Goal: Check status: Check status

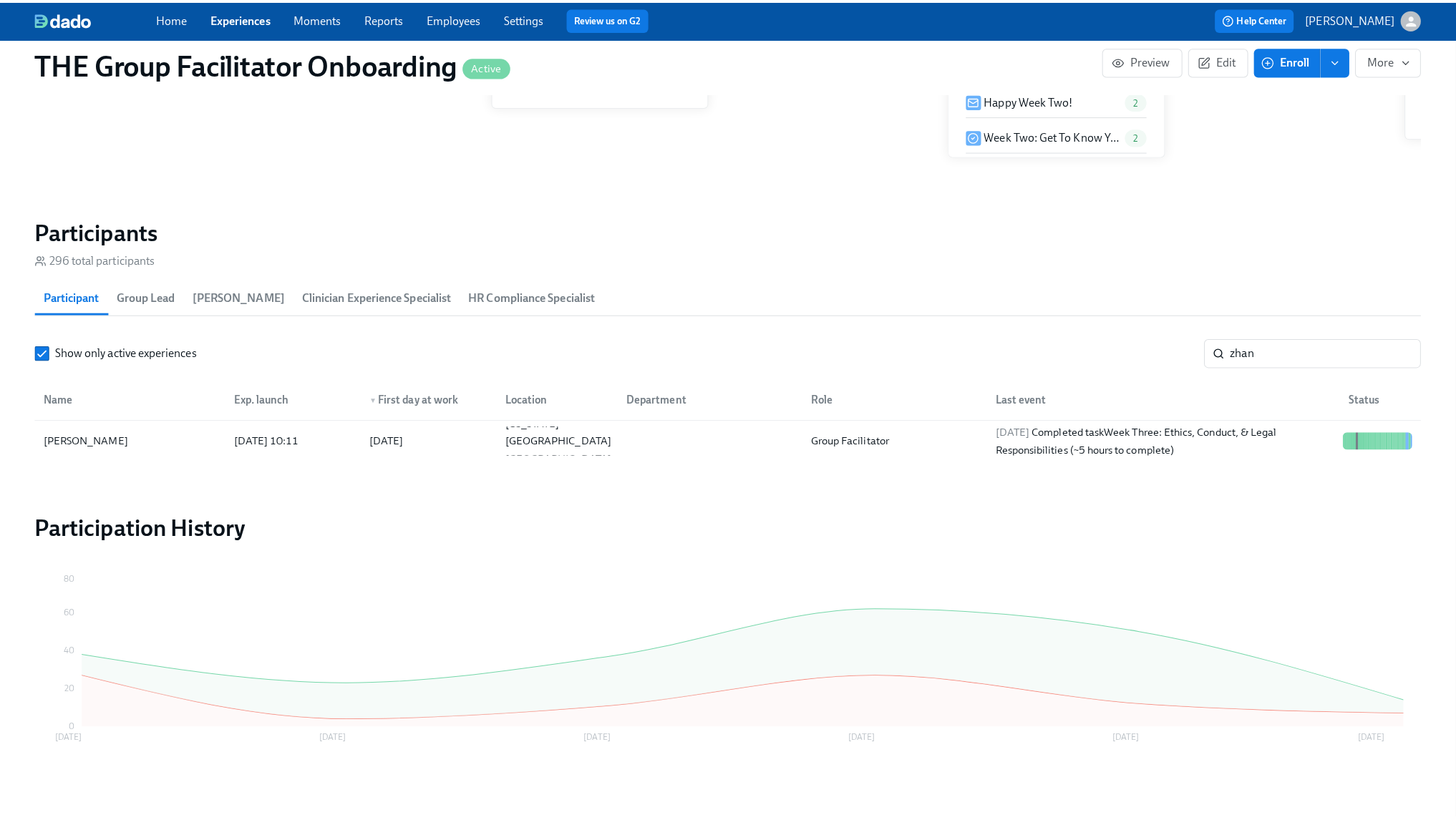
scroll to position [0, 21015]
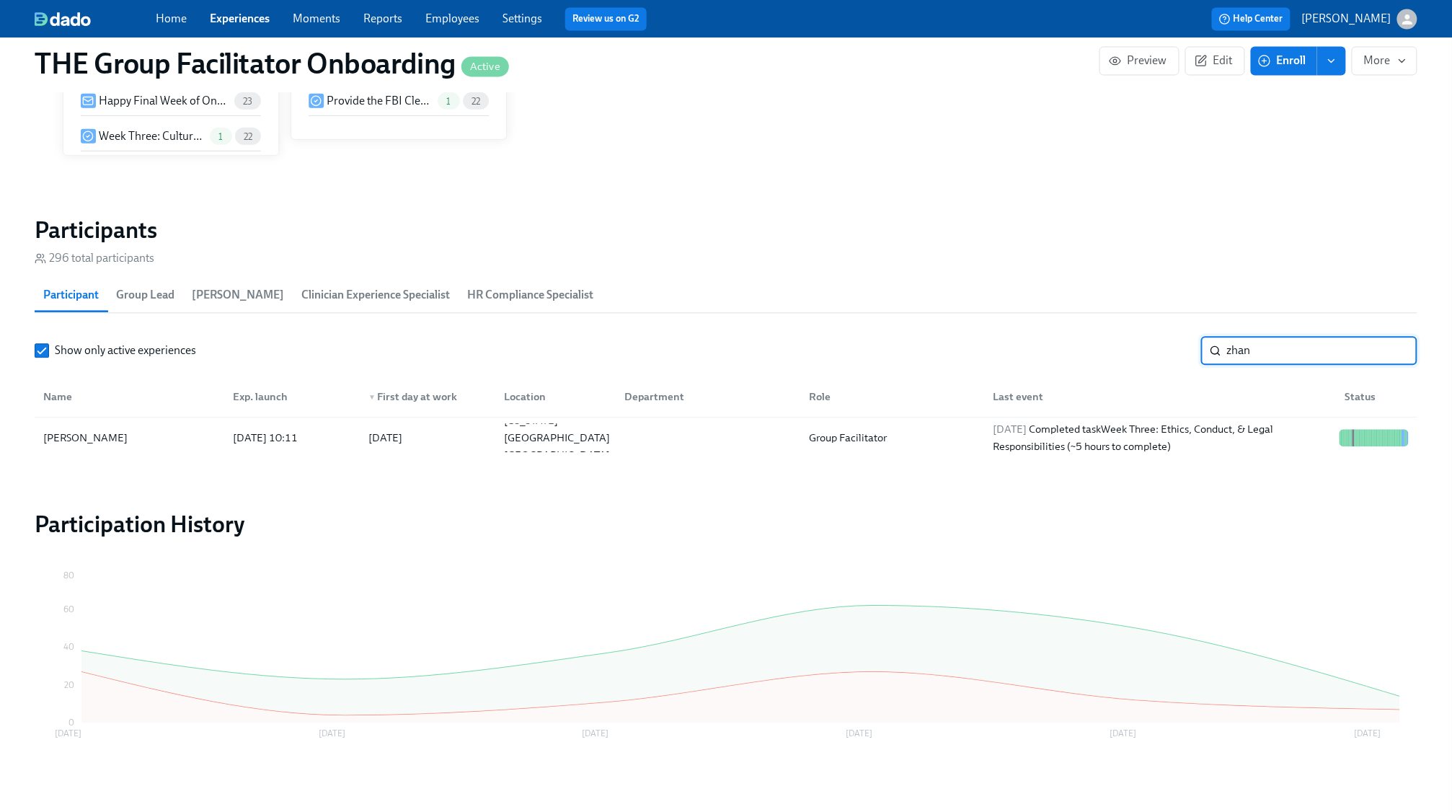
click at [1271, 349] on input "zhan" at bounding box center [1322, 350] width 190 height 29
type input "blak"
click at [1164, 441] on div "[DATE] Completed task Schedule Onboarding Check-Out!" at bounding box center [1123, 437] width 273 height 17
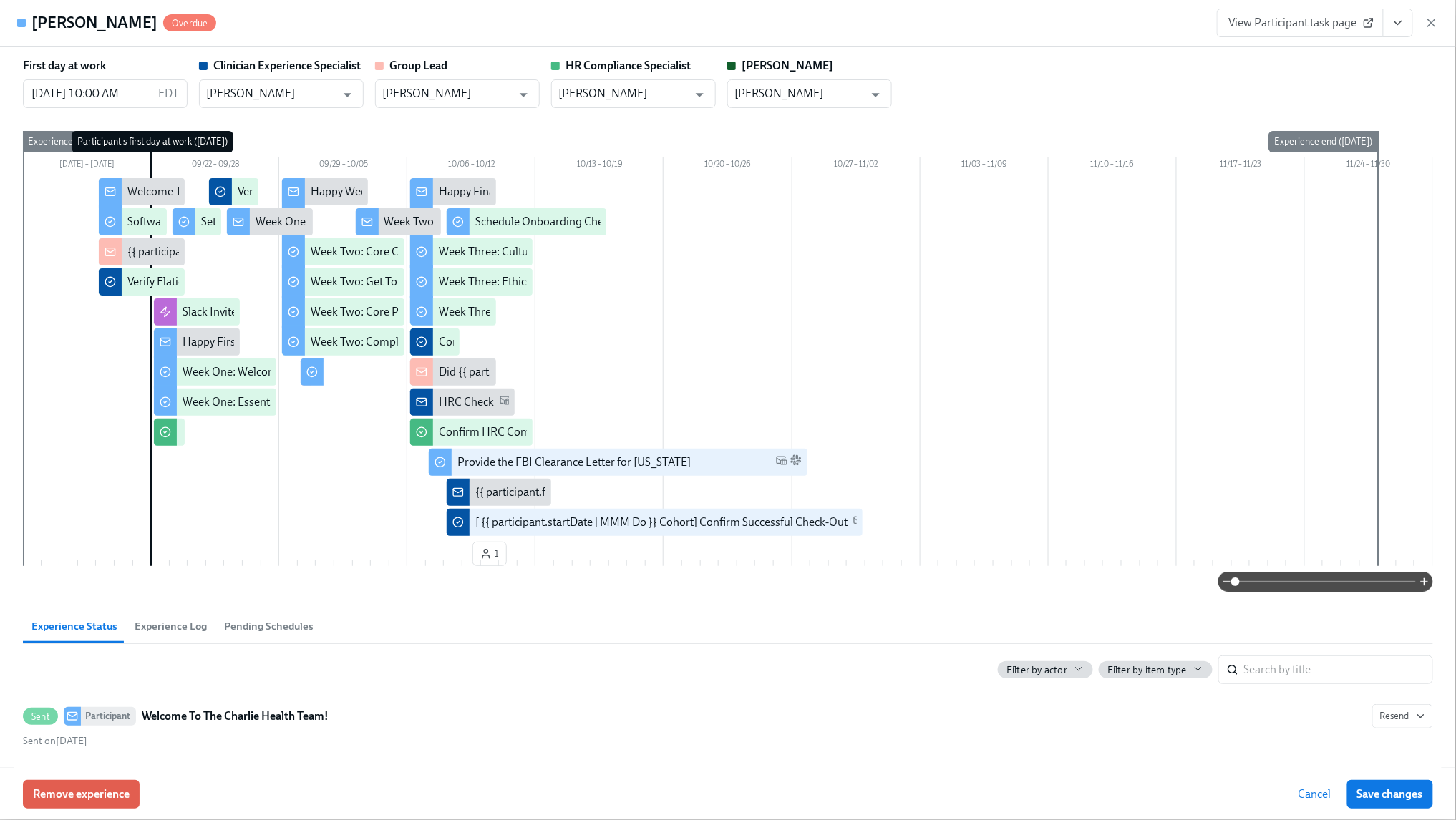
click at [1397, 23] on icon "View task page" at bounding box center [1397, 24] width 7 height 4
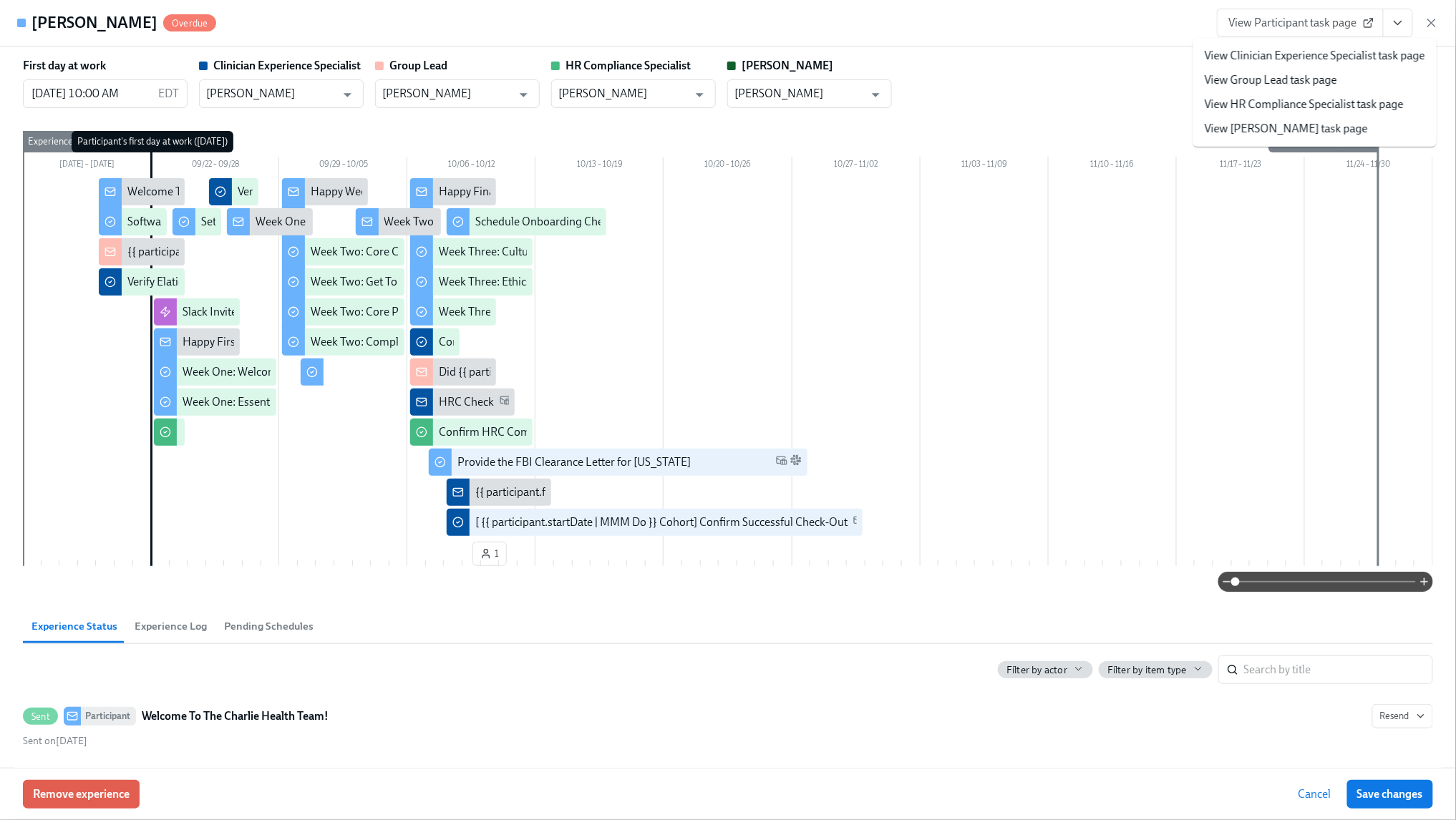
click at [1338, 54] on link "View Clinician Experience Specialist task page" at bounding box center [1315, 56] width 220 height 16
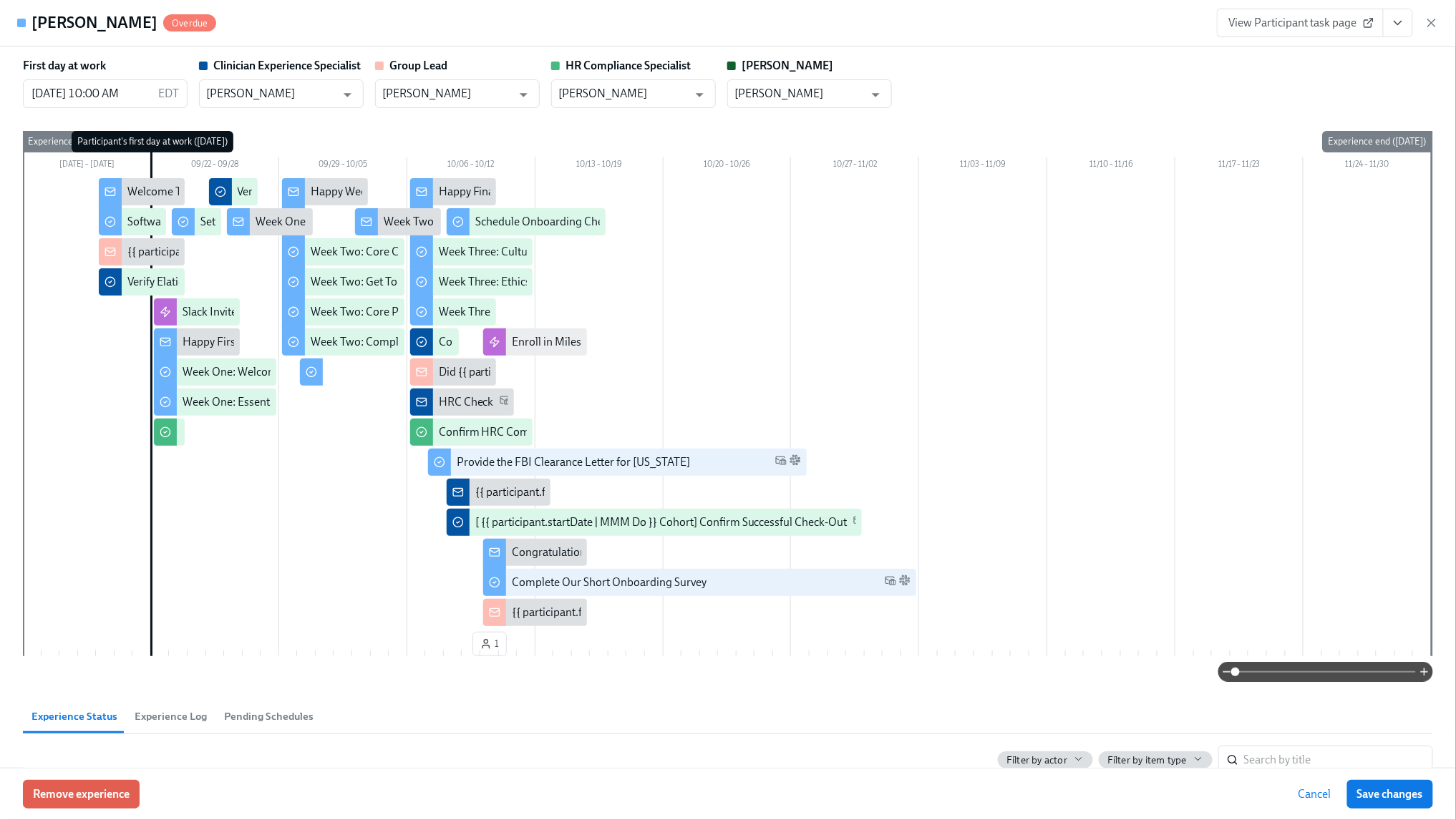
click at [1434, 27] on icon "button" at bounding box center [1432, 23] width 14 height 14
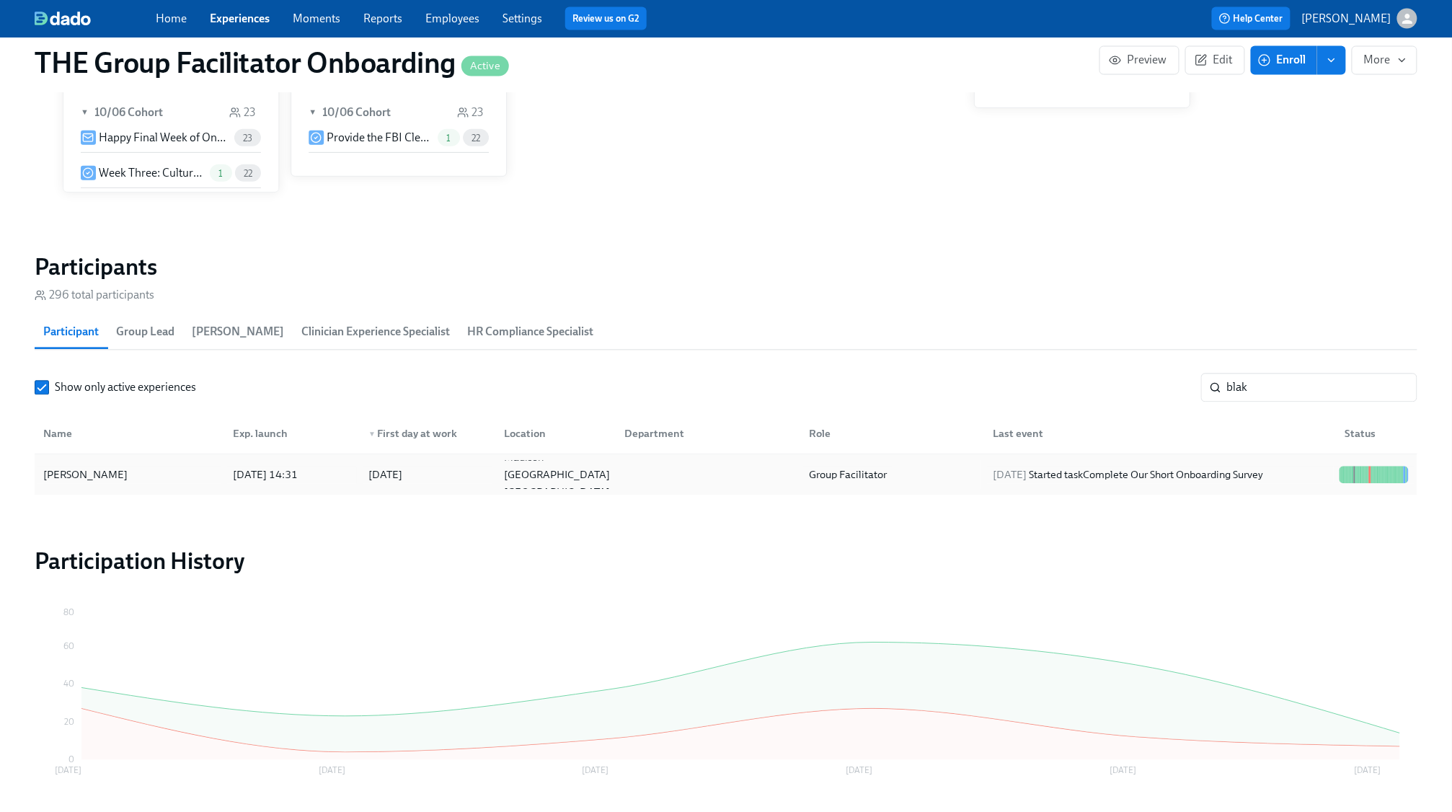
scroll to position [0, 21159]
click at [1394, 389] on input "blak" at bounding box center [1322, 387] width 190 height 29
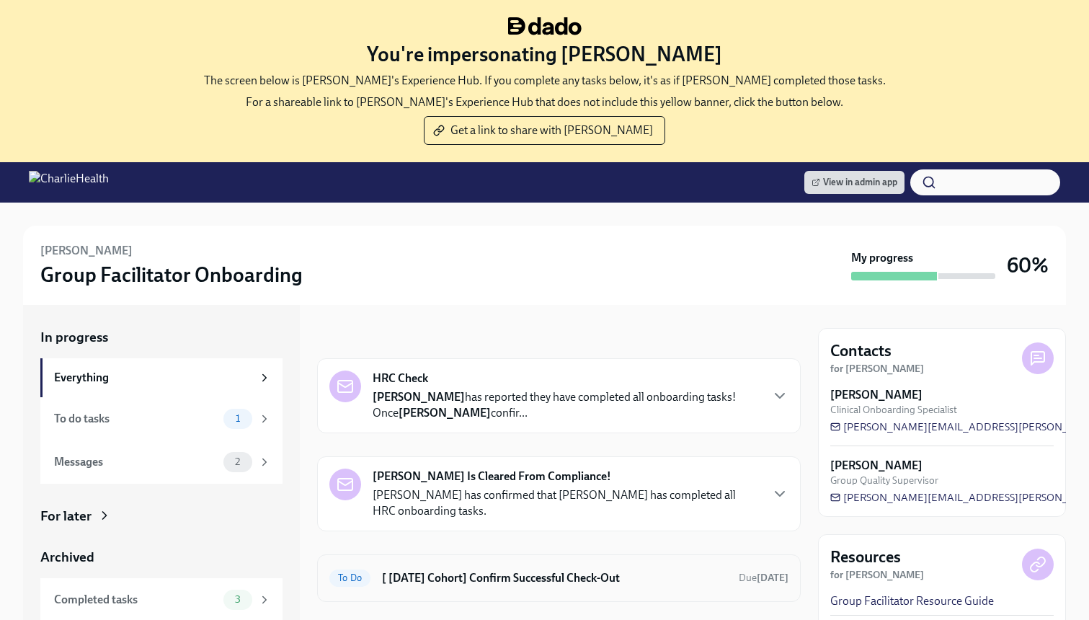
click at [438, 583] on h6 "[ [DATE] Cohort] Confirm Successful Check-Out" at bounding box center [554, 578] width 345 height 16
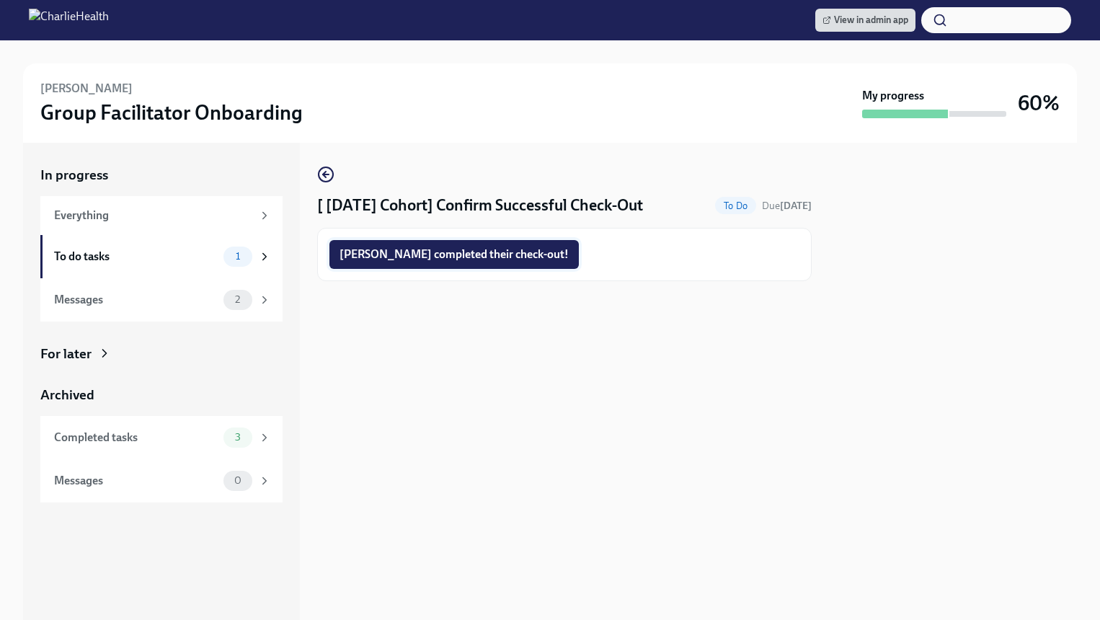
click at [460, 260] on span "Stephanie completed their check-out!" at bounding box center [454, 254] width 229 height 14
